Goal: Check status: Check status

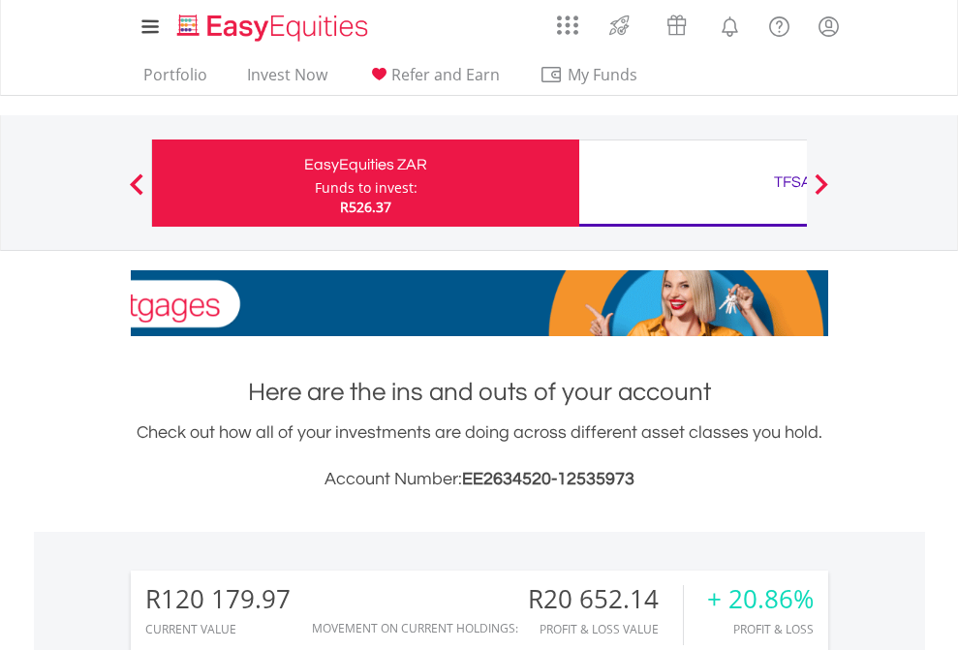
scroll to position [186, 304]
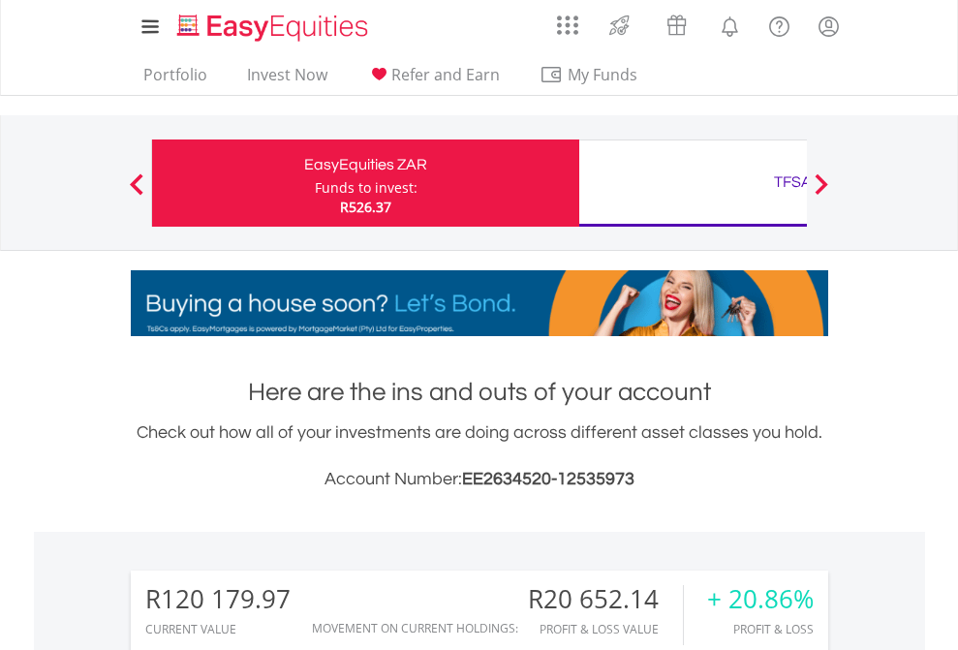
click at [315, 183] on div "Funds to invest:" at bounding box center [366, 187] width 103 height 19
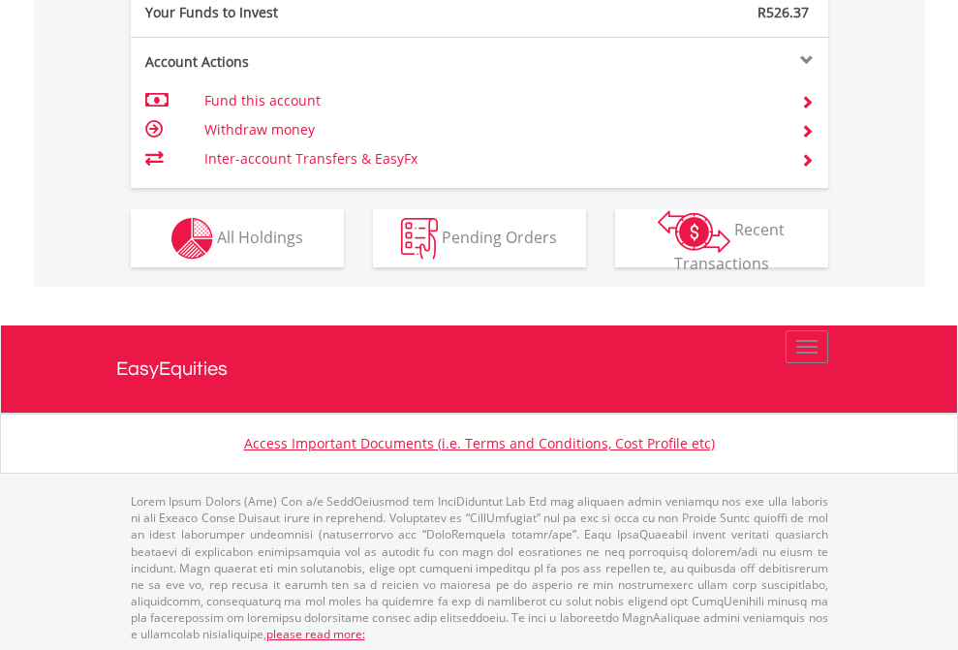
scroll to position [1934, 0]
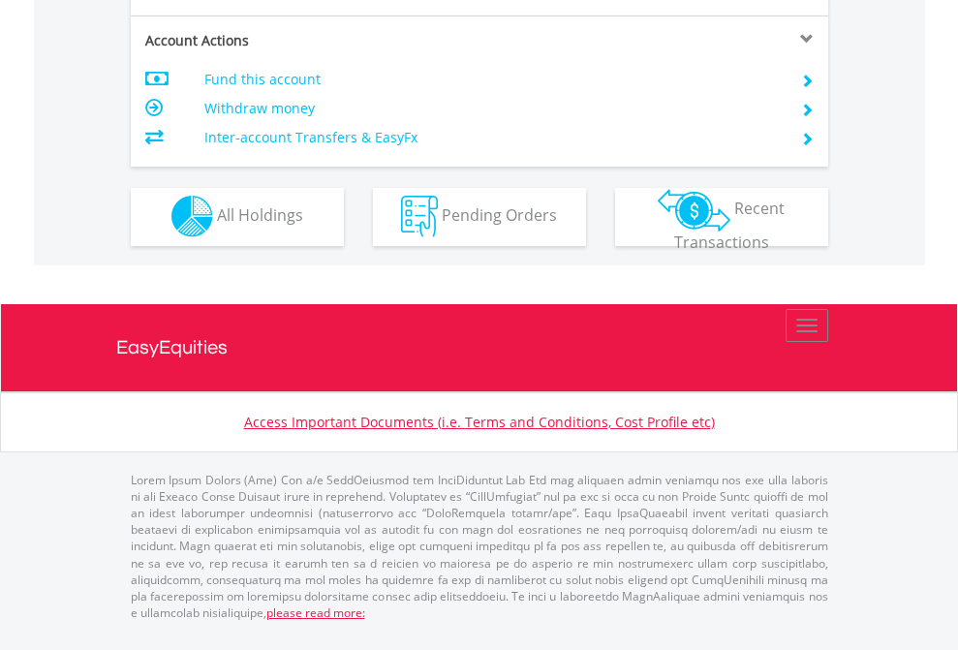
scroll to position [1811, 0]
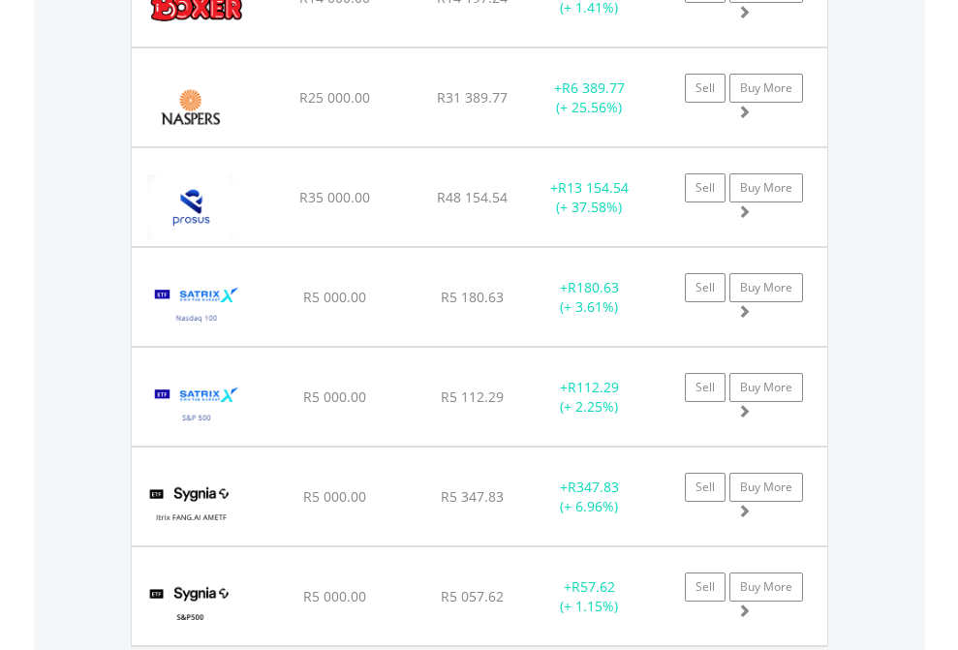
scroll to position [139, 0]
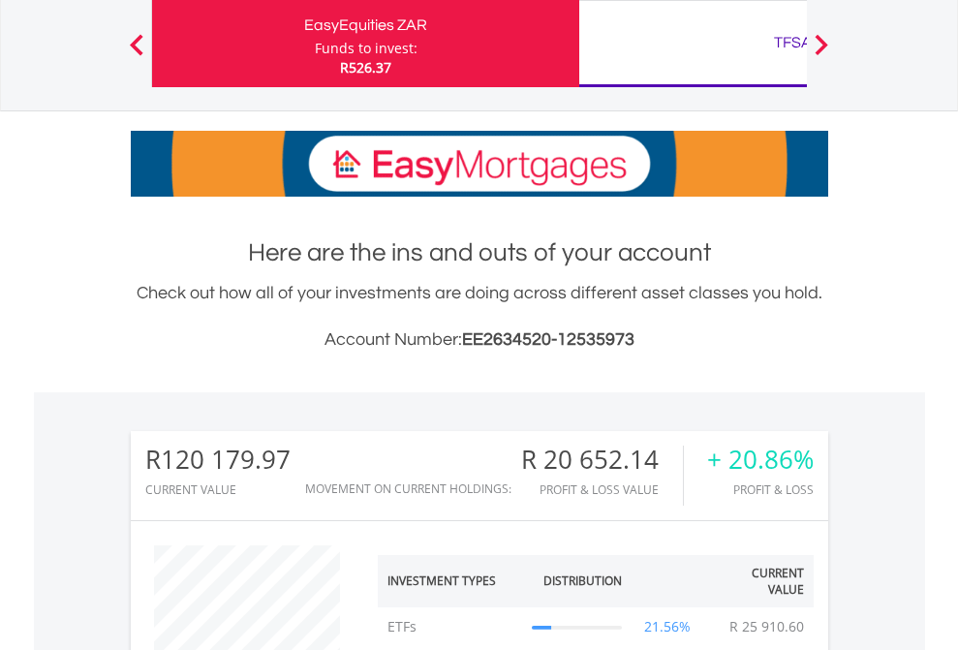
scroll to position [186, 304]
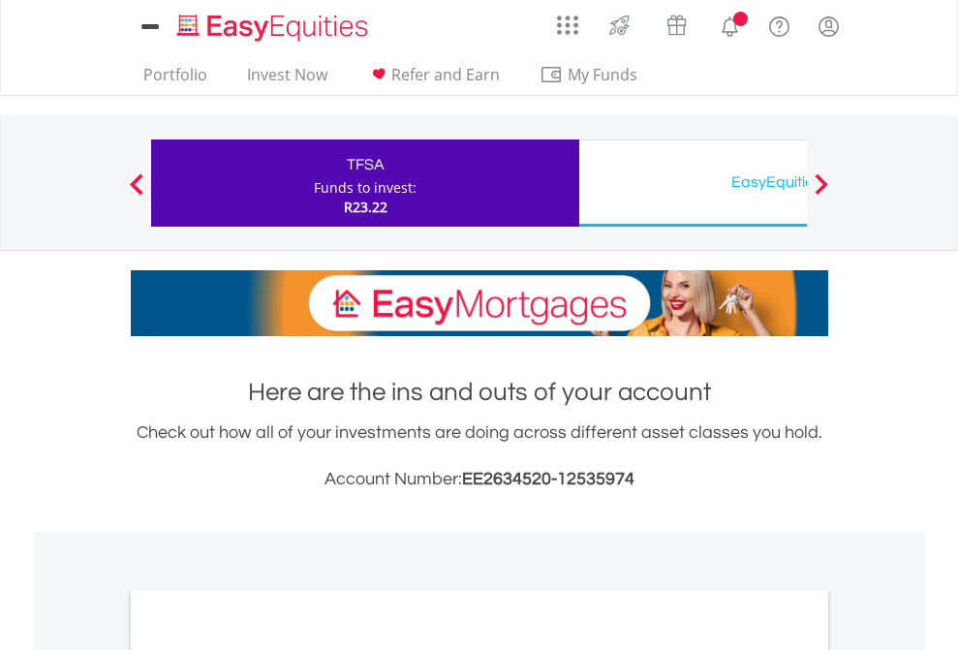
scroll to position [1164, 0]
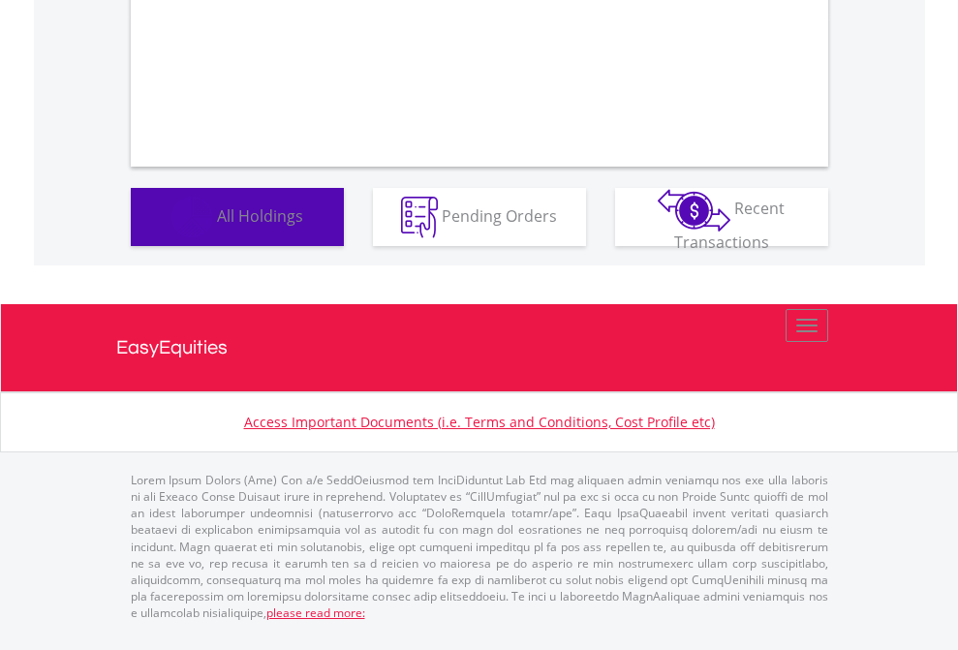
click at [217, 226] on span "All Holdings" at bounding box center [260, 214] width 86 height 21
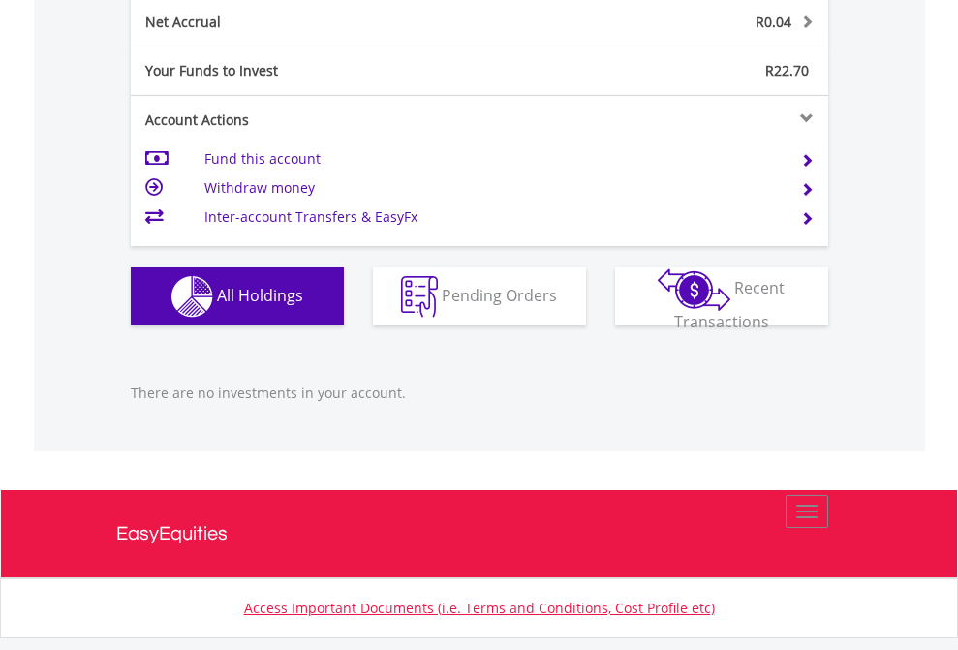
scroll to position [1963, 0]
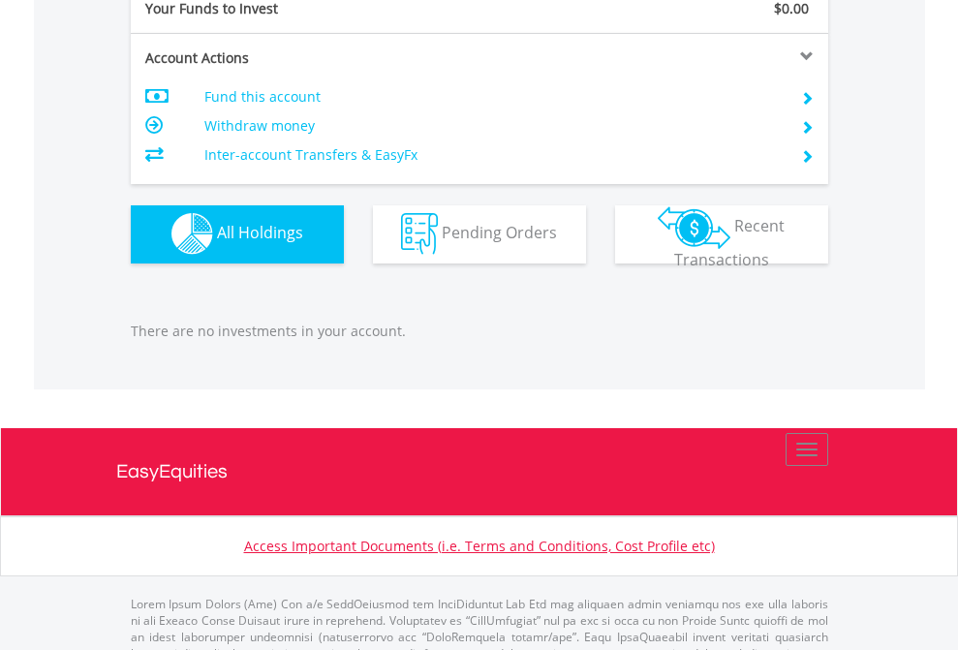
scroll to position [1918, 0]
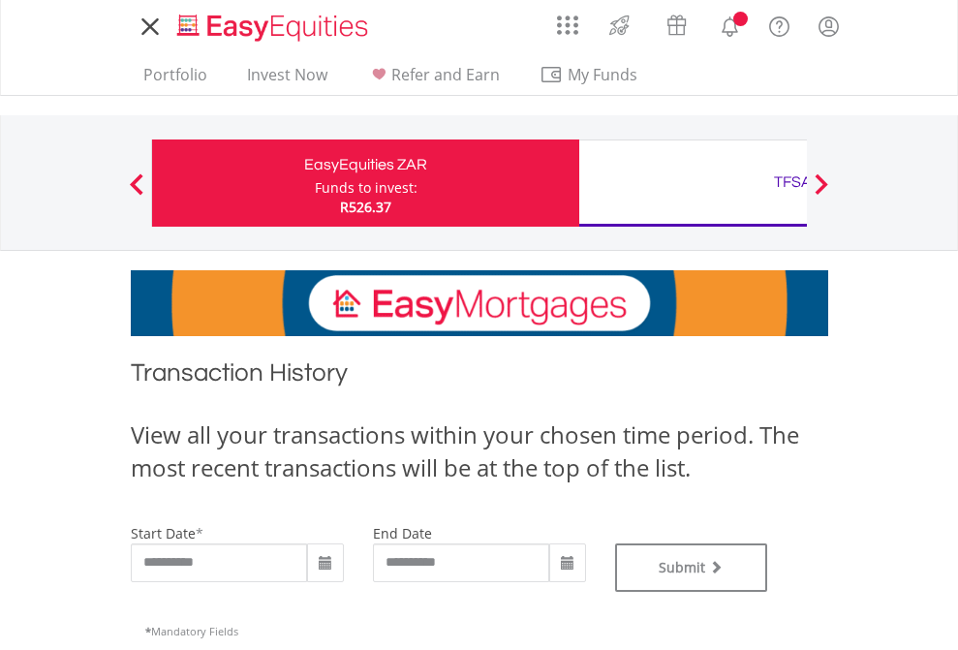
type input "**********"
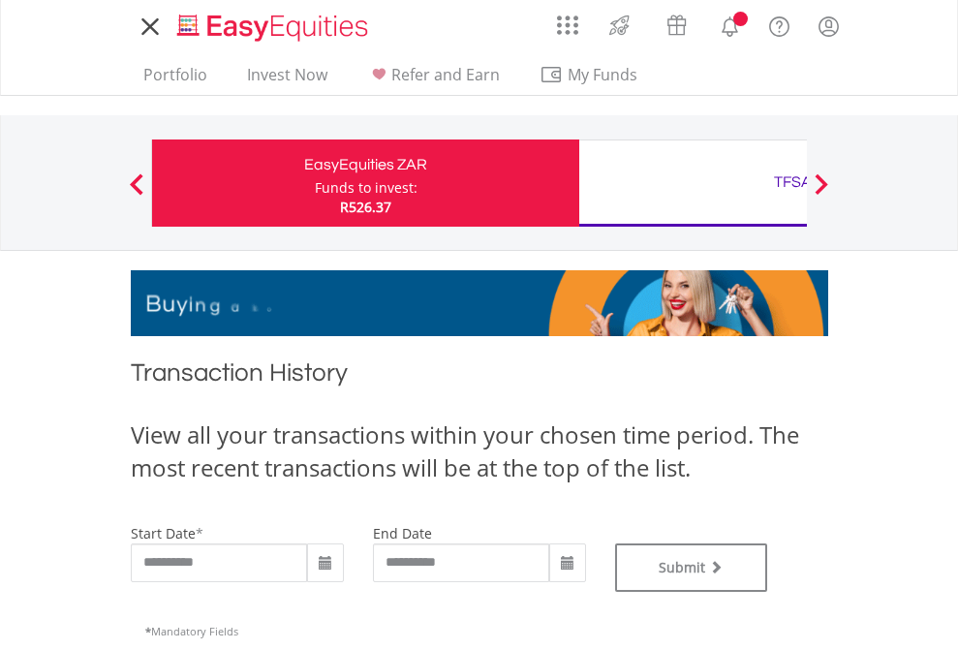
type input "**********"
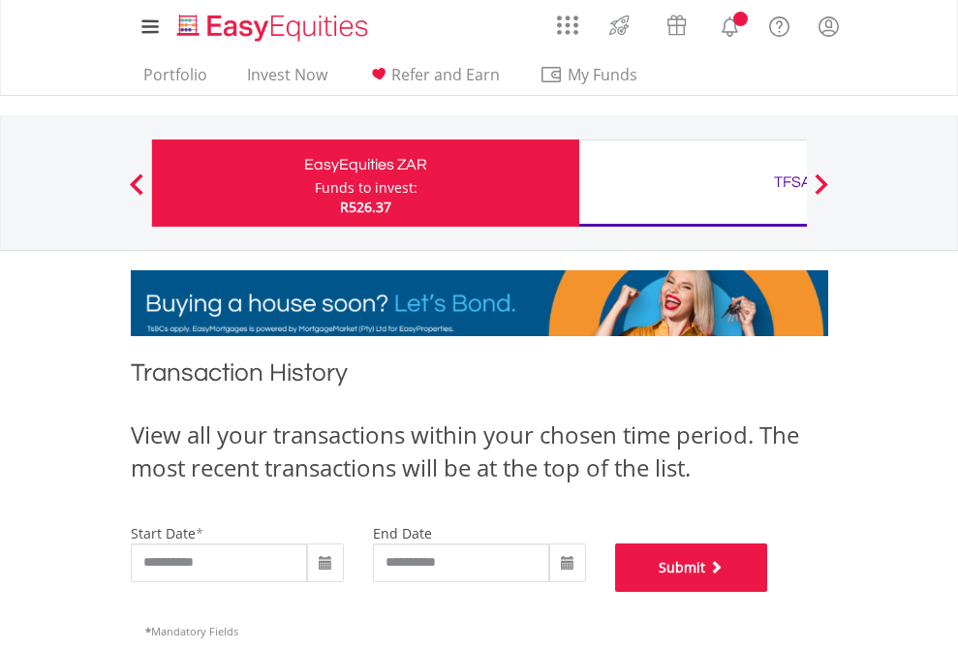
click at [768, 592] on button "Submit" at bounding box center [691, 567] width 153 height 48
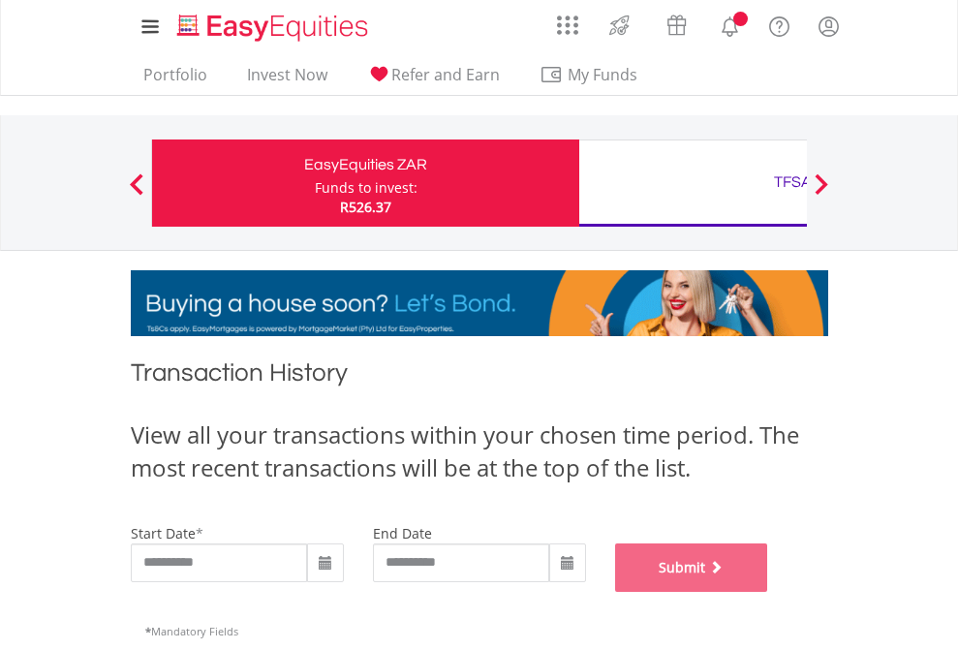
scroll to position [786, 0]
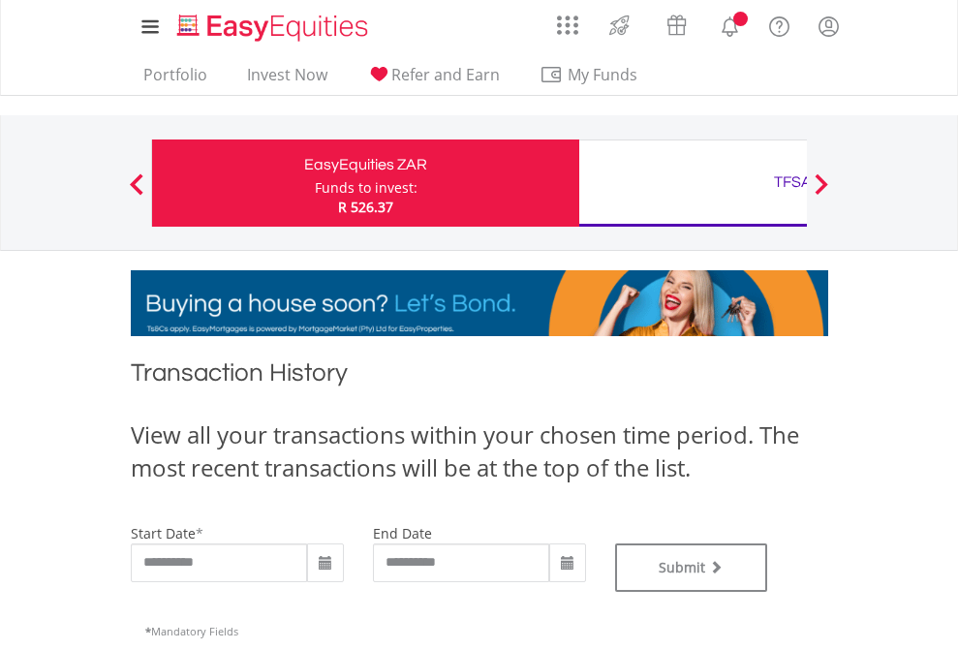
click at [693, 183] on div "TFSA" at bounding box center [793, 182] width 404 height 27
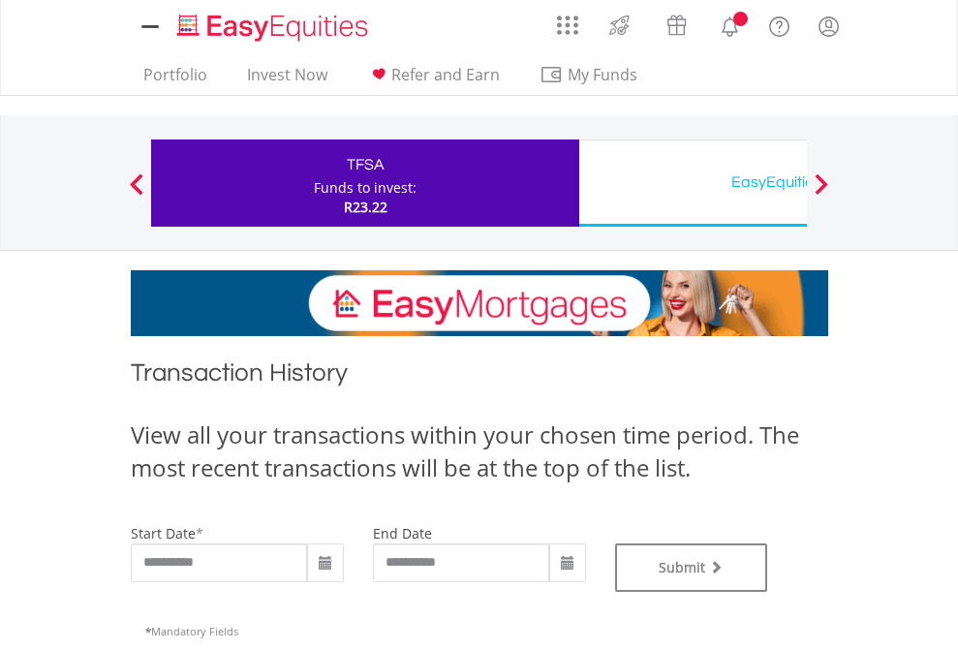
type input "**********"
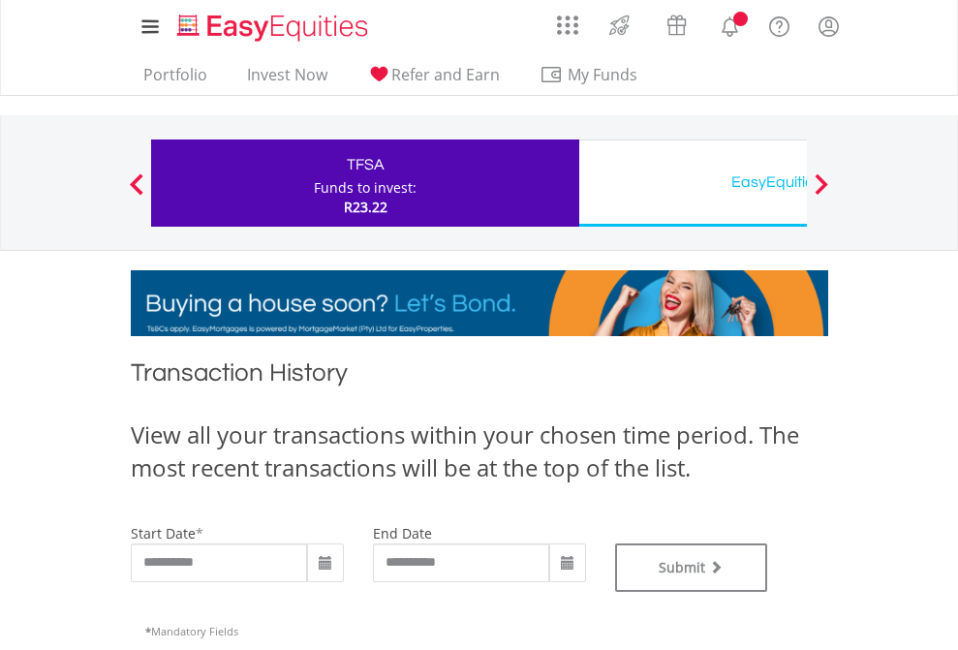
type input "**********"
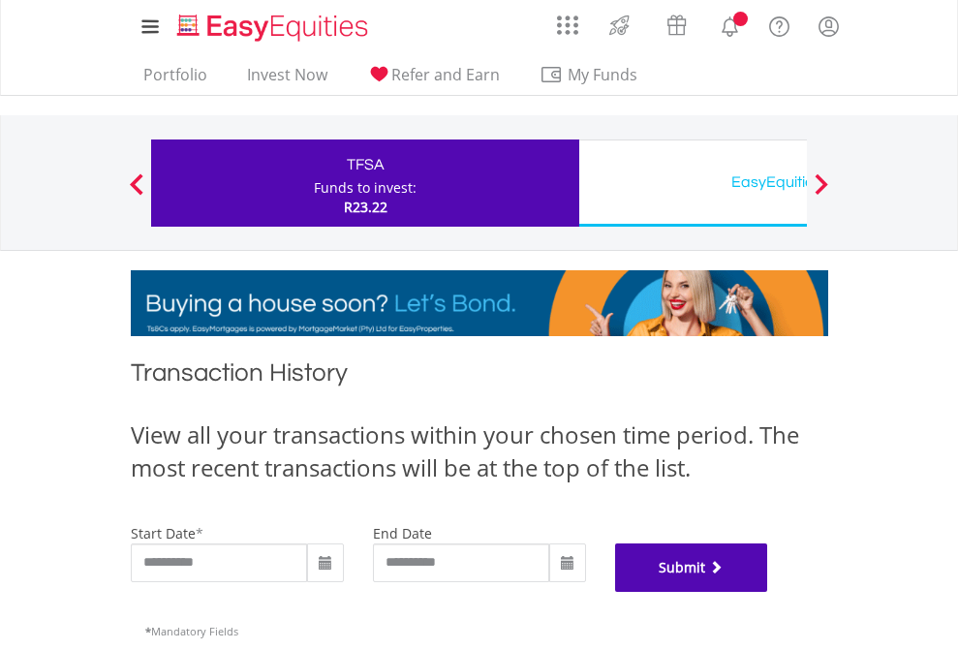
click at [768, 592] on button "Submit" at bounding box center [691, 567] width 153 height 48
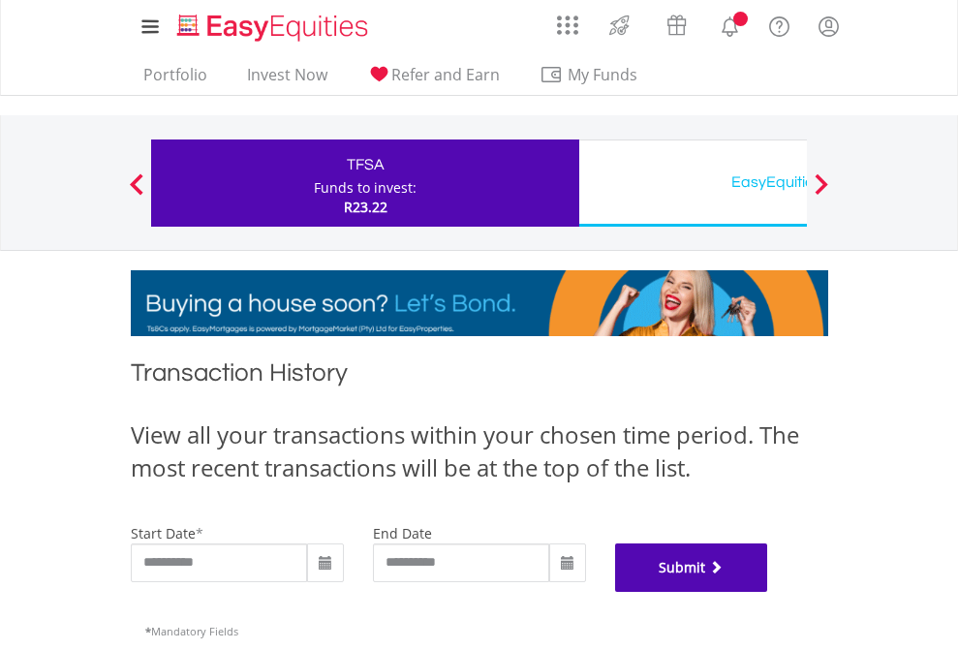
scroll to position [786, 0]
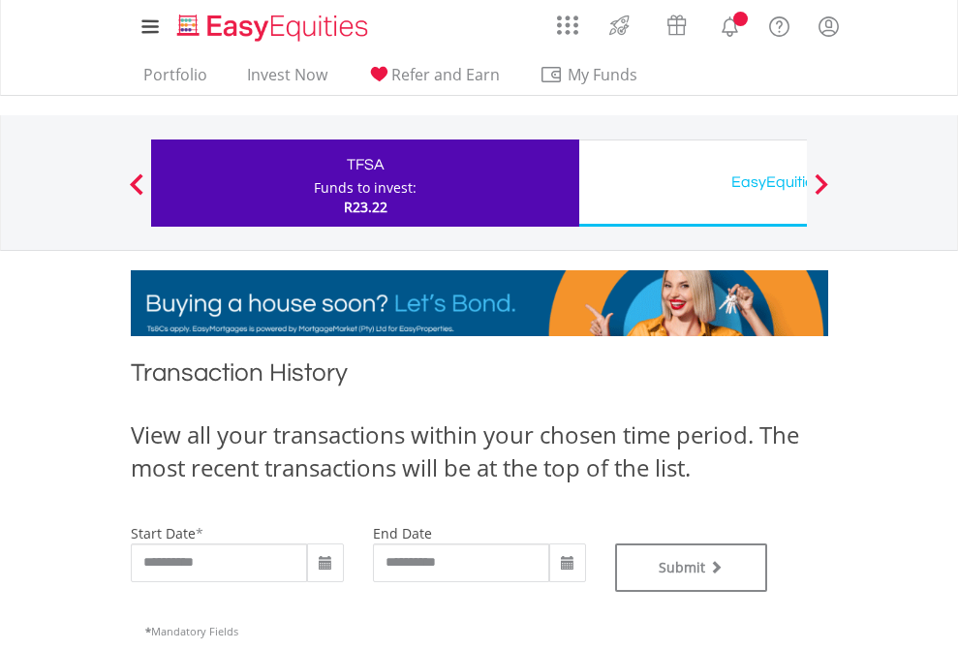
click at [693, 183] on div "EasyEquities USD" at bounding box center [793, 182] width 404 height 27
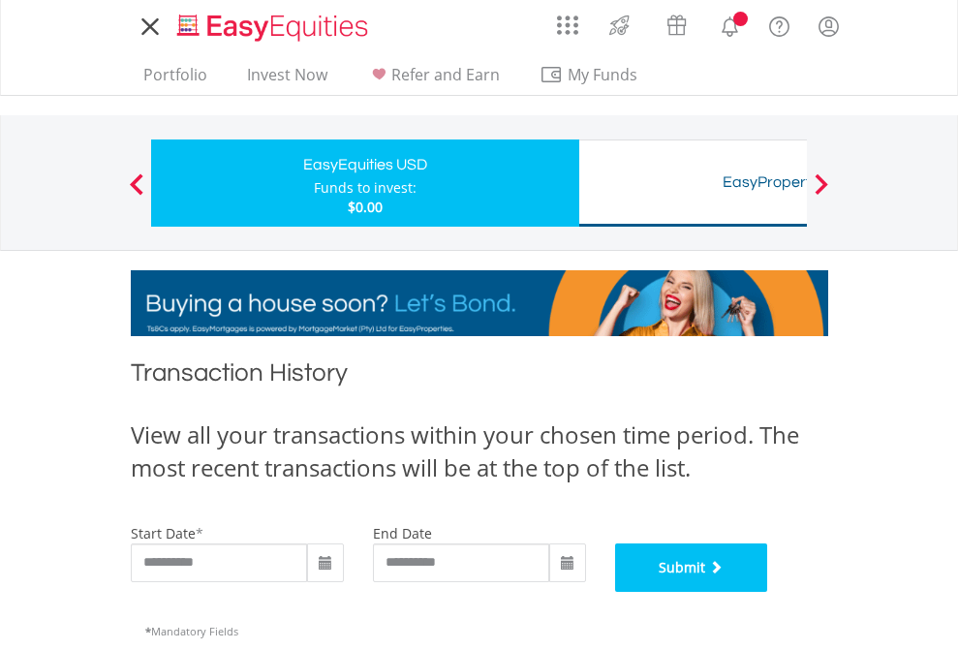
click at [768, 592] on button "Submit" at bounding box center [691, 567] width 153 height 48
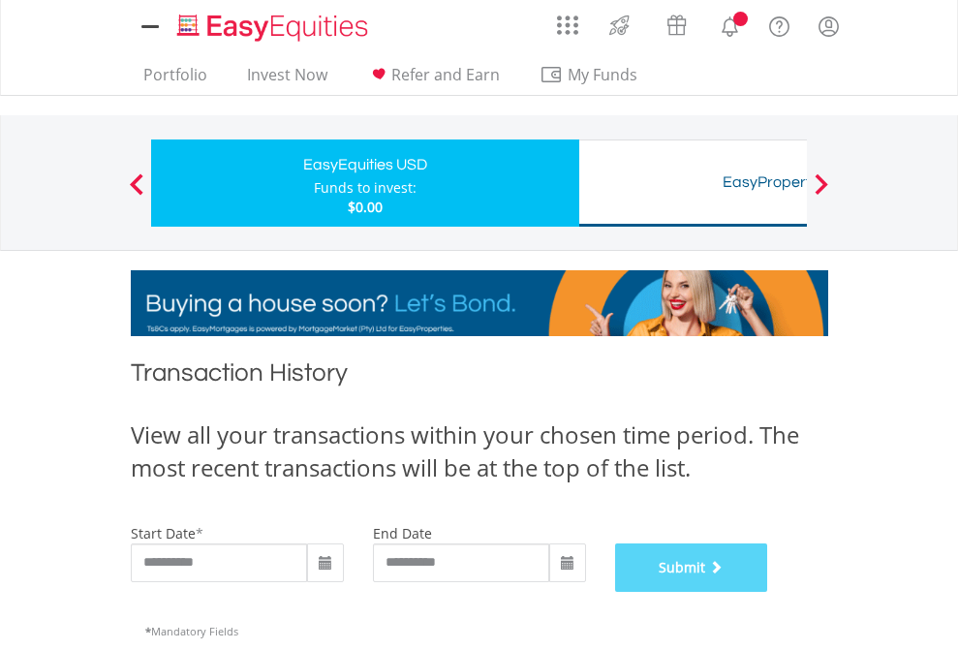
scroll to position [786, 0]
